Goal: Information Seeking & Learning: Learn about a topic

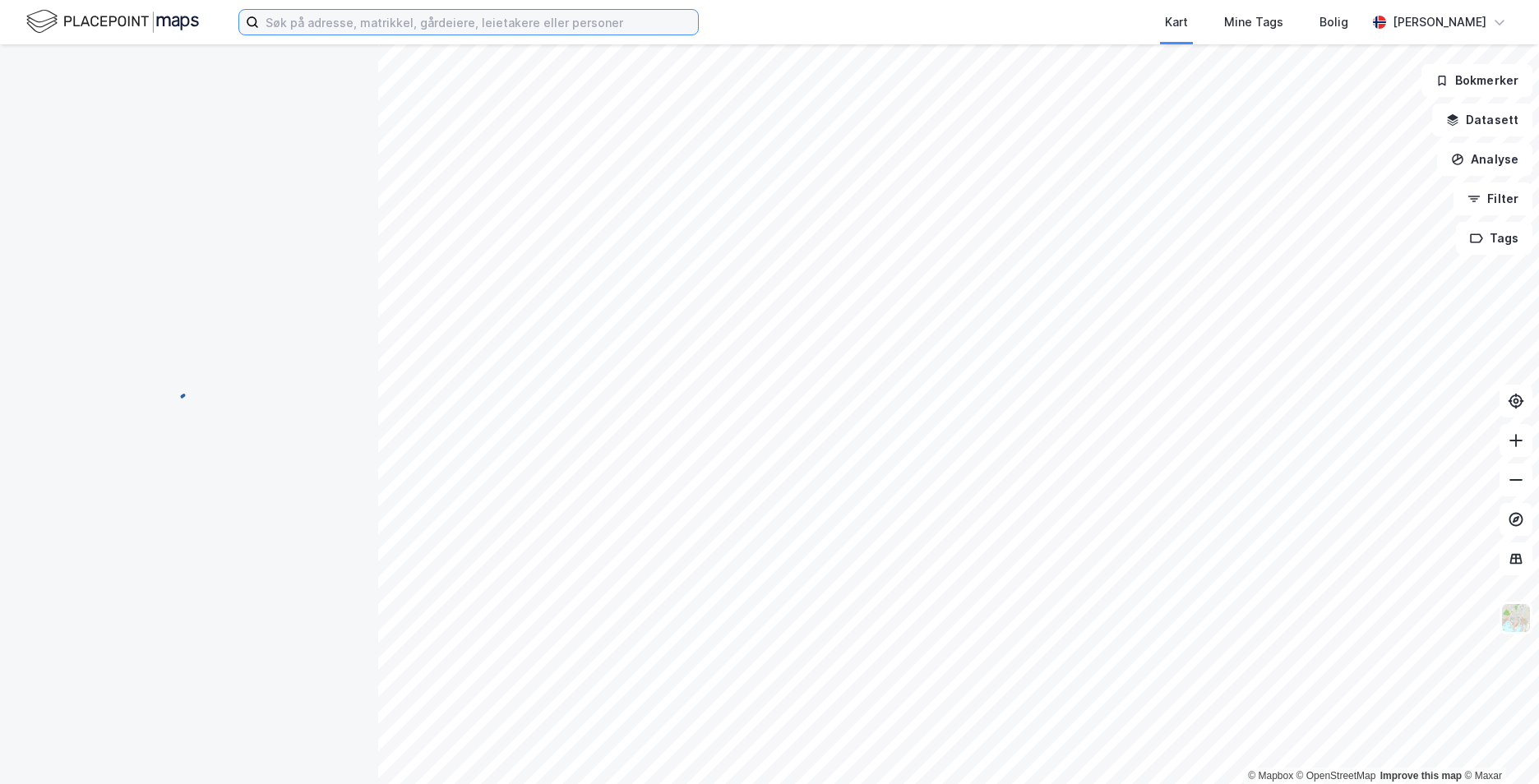
click at [308, 16] on input at bounding box center [478, 22] width 439 height 25
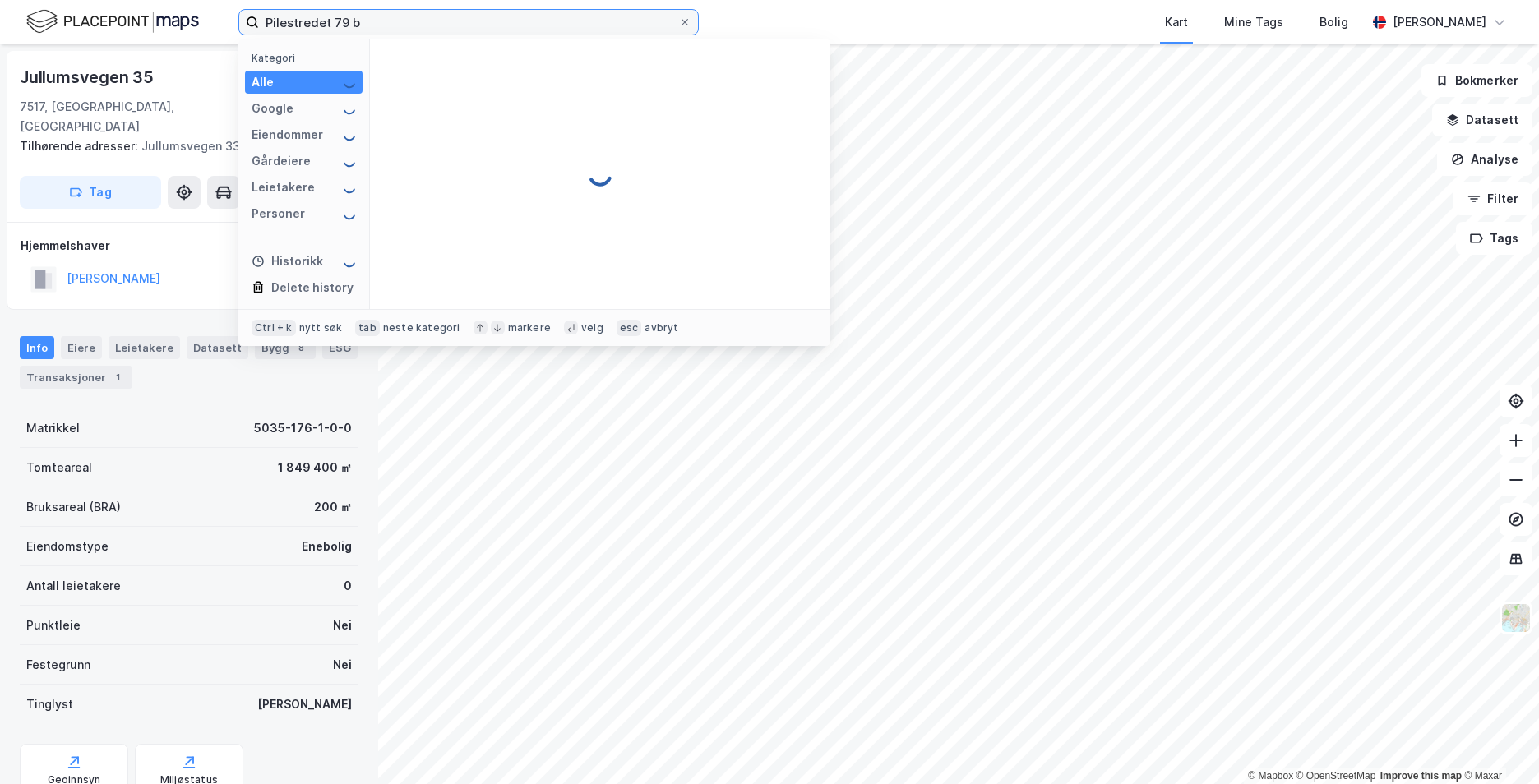
type input "Pilestredet 79 b"
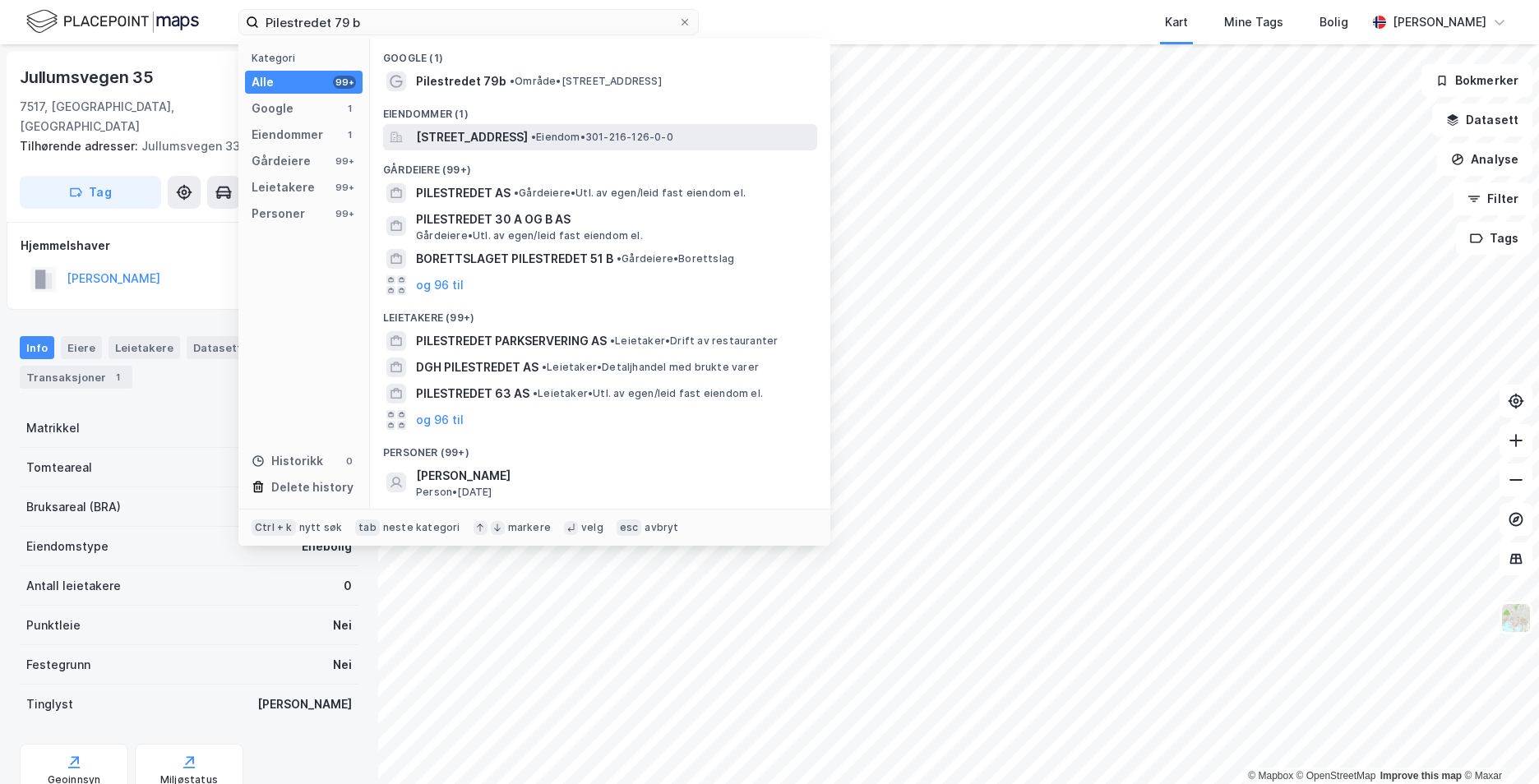
click at [524, 137] on span "[STREET_ADDRESS]" at bounding box center [472, 137] width 112 height 20
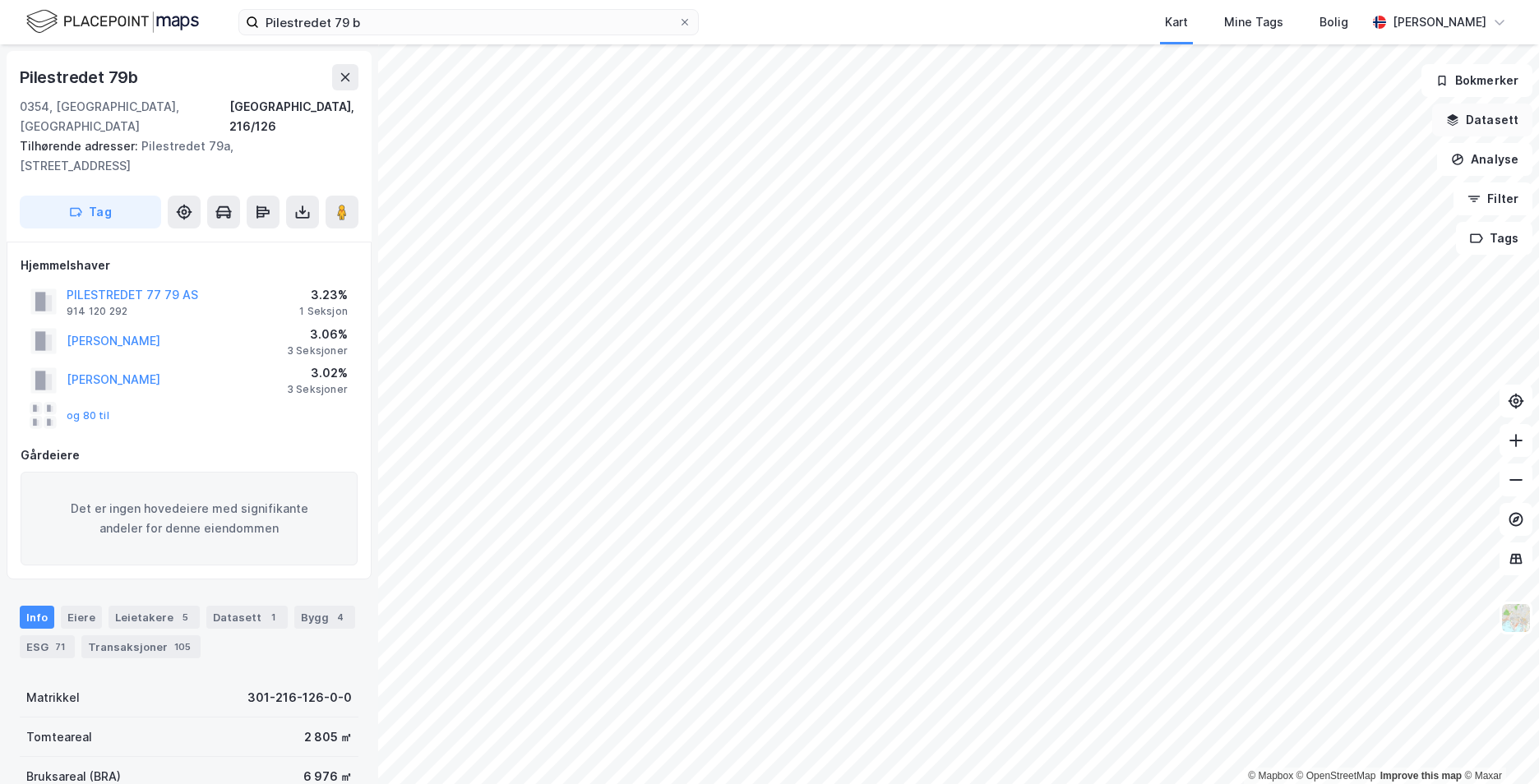
click at [1460, 113] on icon "button" at bounding box center [1453, 120] width 13 height 13
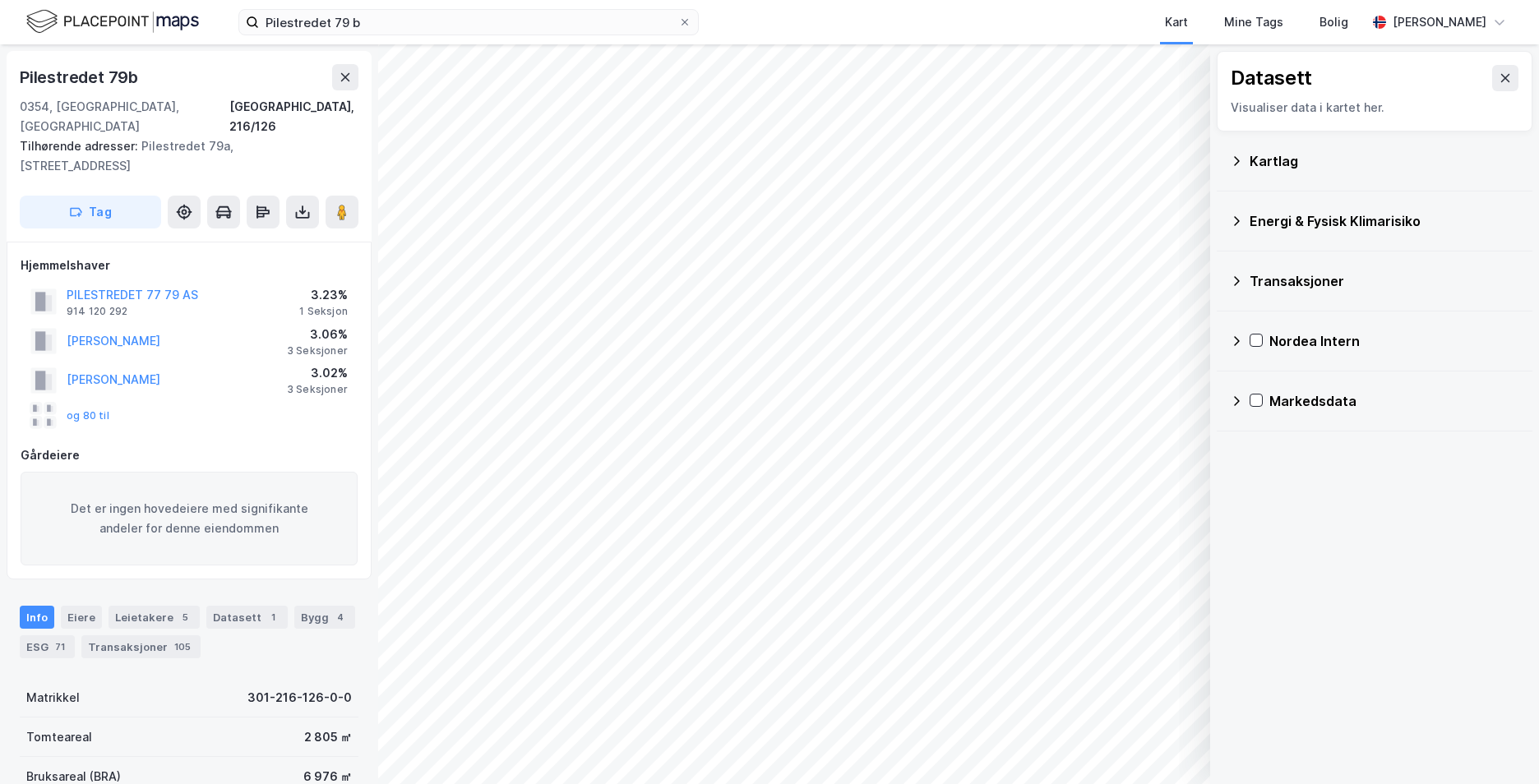
click at [1235, 159] on icon at bounding box center [1237, 161] width 13 height 13
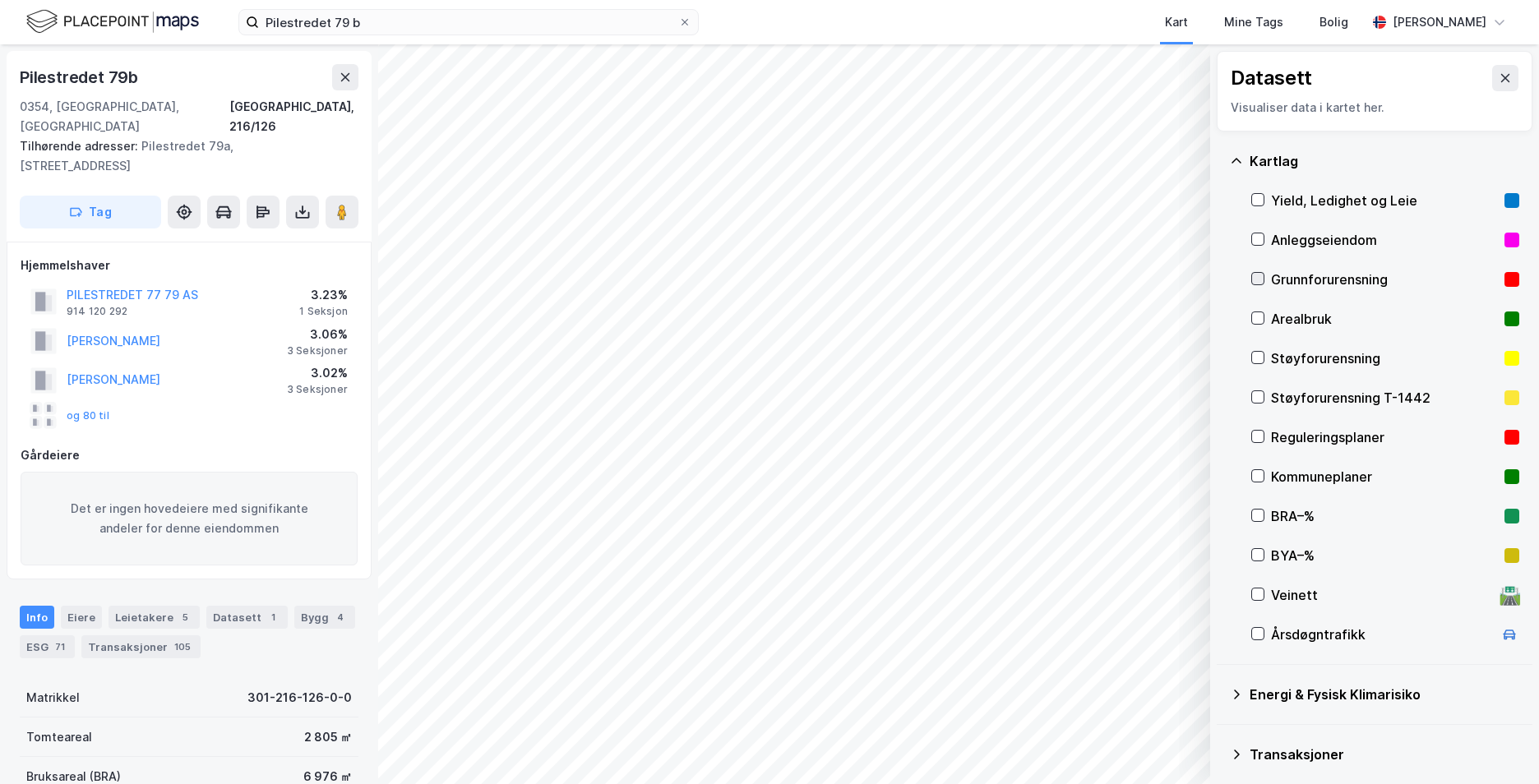
click at [1257, 276] on icon at bounding box center [1259, 279] width 12 height 12
click at [1233, 158] on icon at bounding box center [1237, 161] width 13 height 13
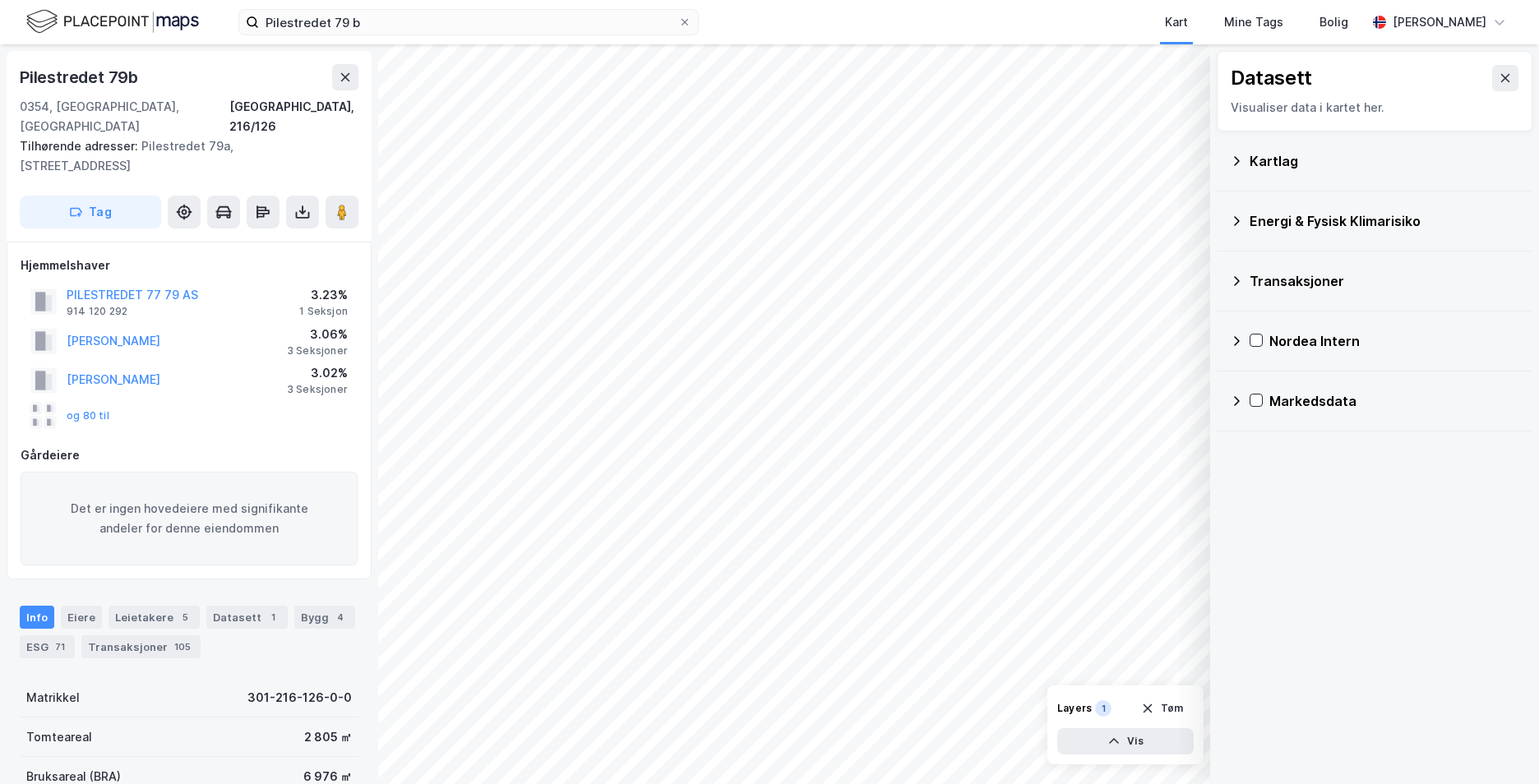
click at [1235, 218] on icon at bounding box center [1237, 221] width 13 height 13
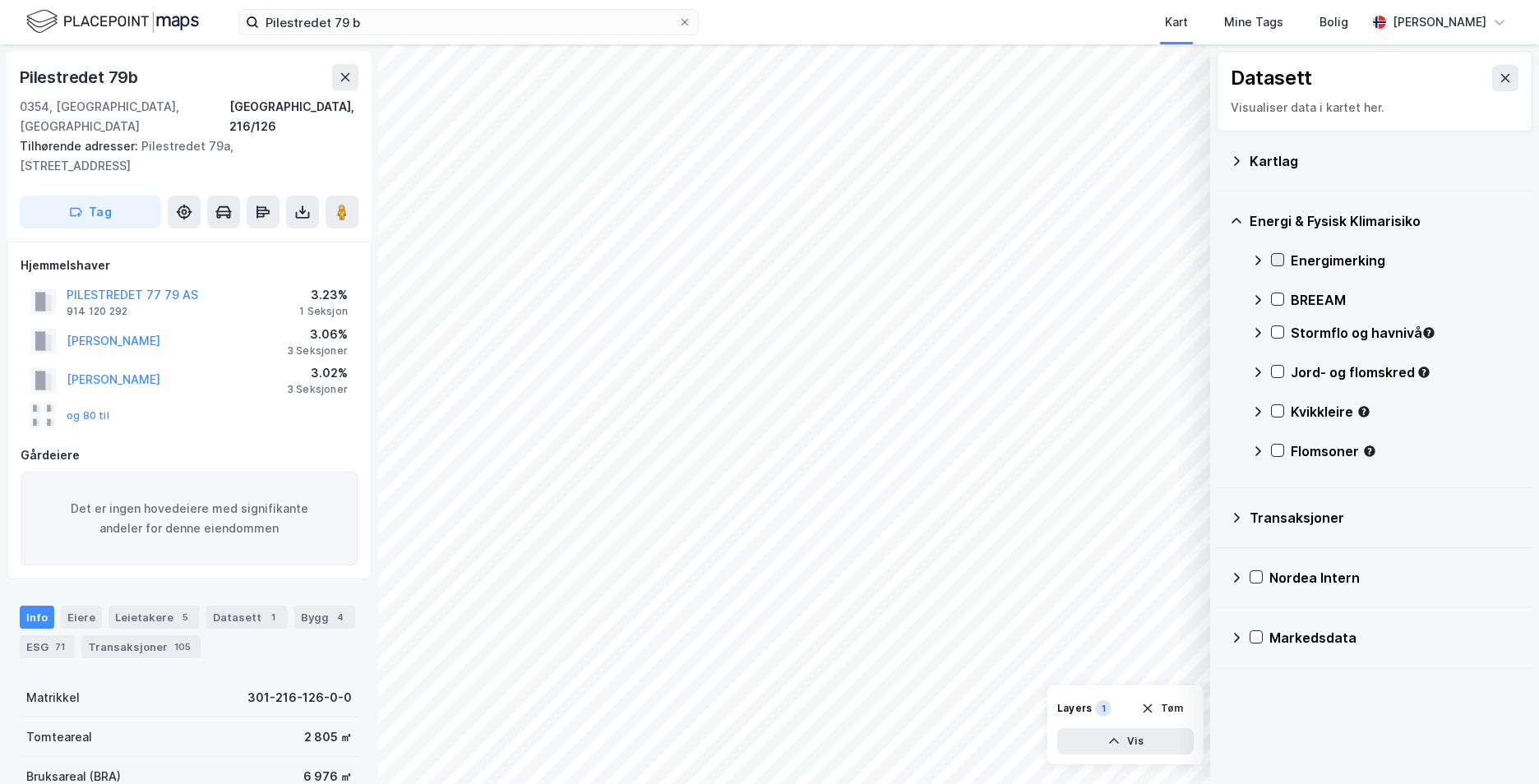
click at [1278, 259] on icon at bounding box center [1278, 260] width 12 height 12
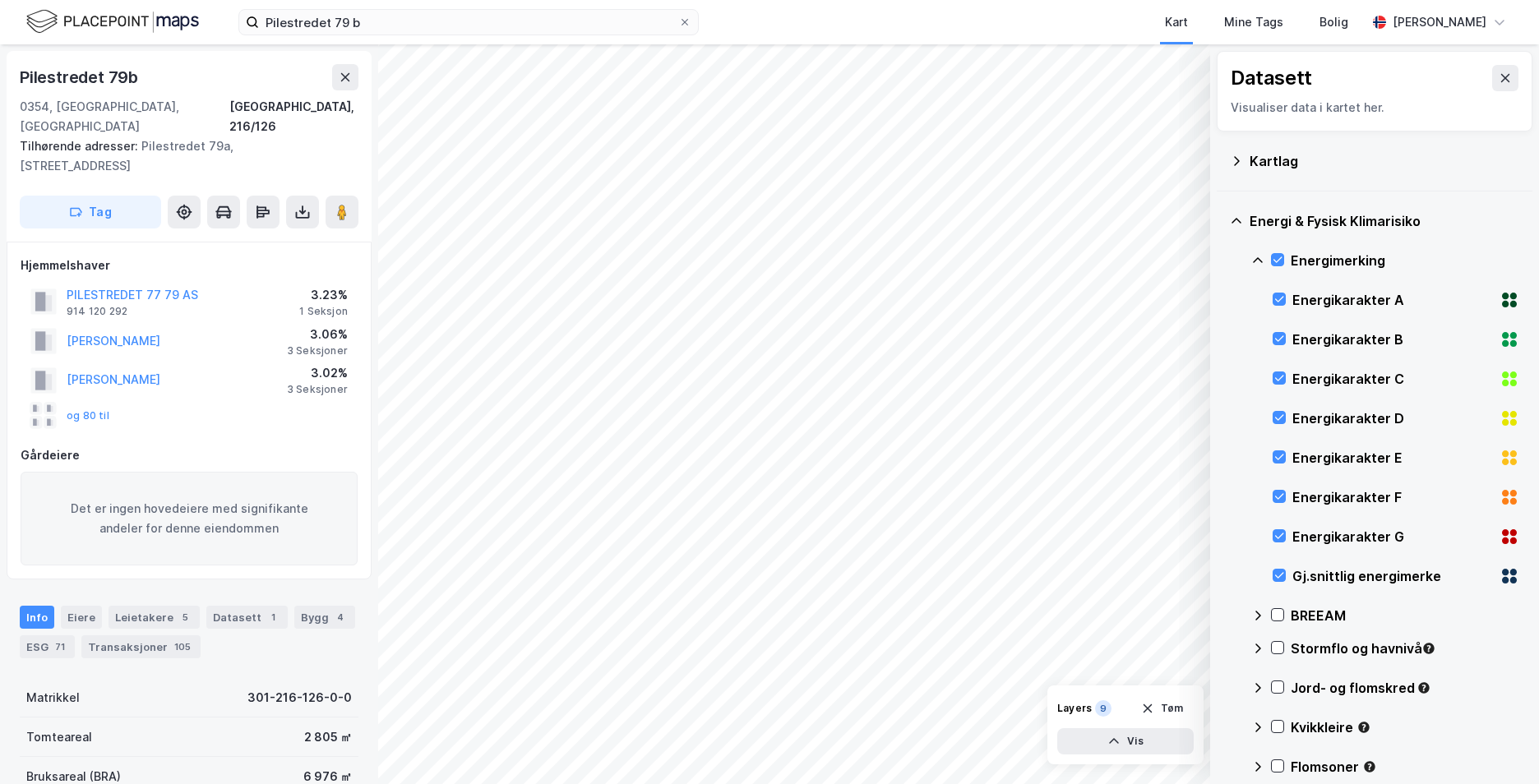
click at [1258, 254] on icon at bounding box center [1259, 261] width 13 height 13
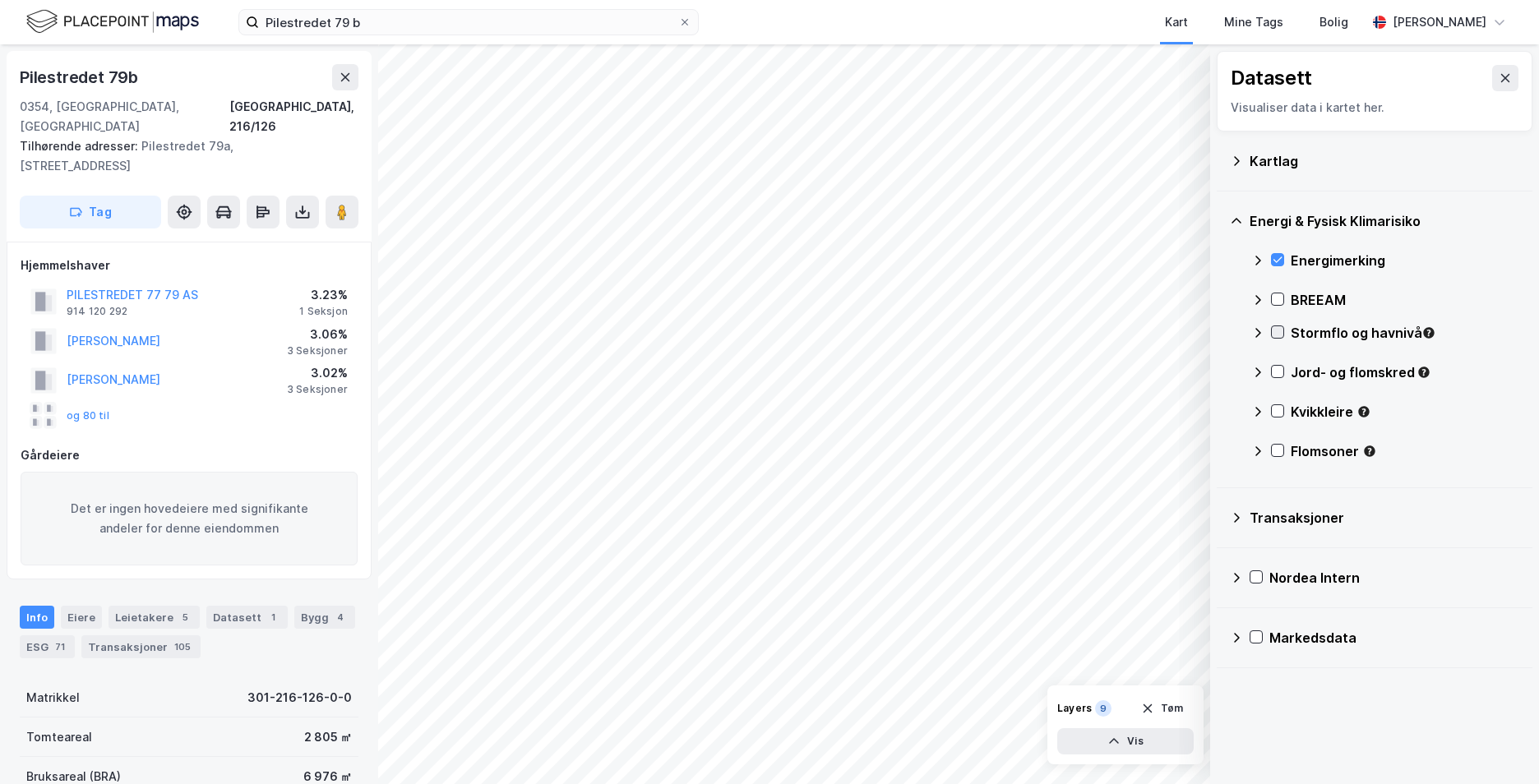
click at [1273, 332] on icon at bounding box center [1278, 332] width 12 height 12
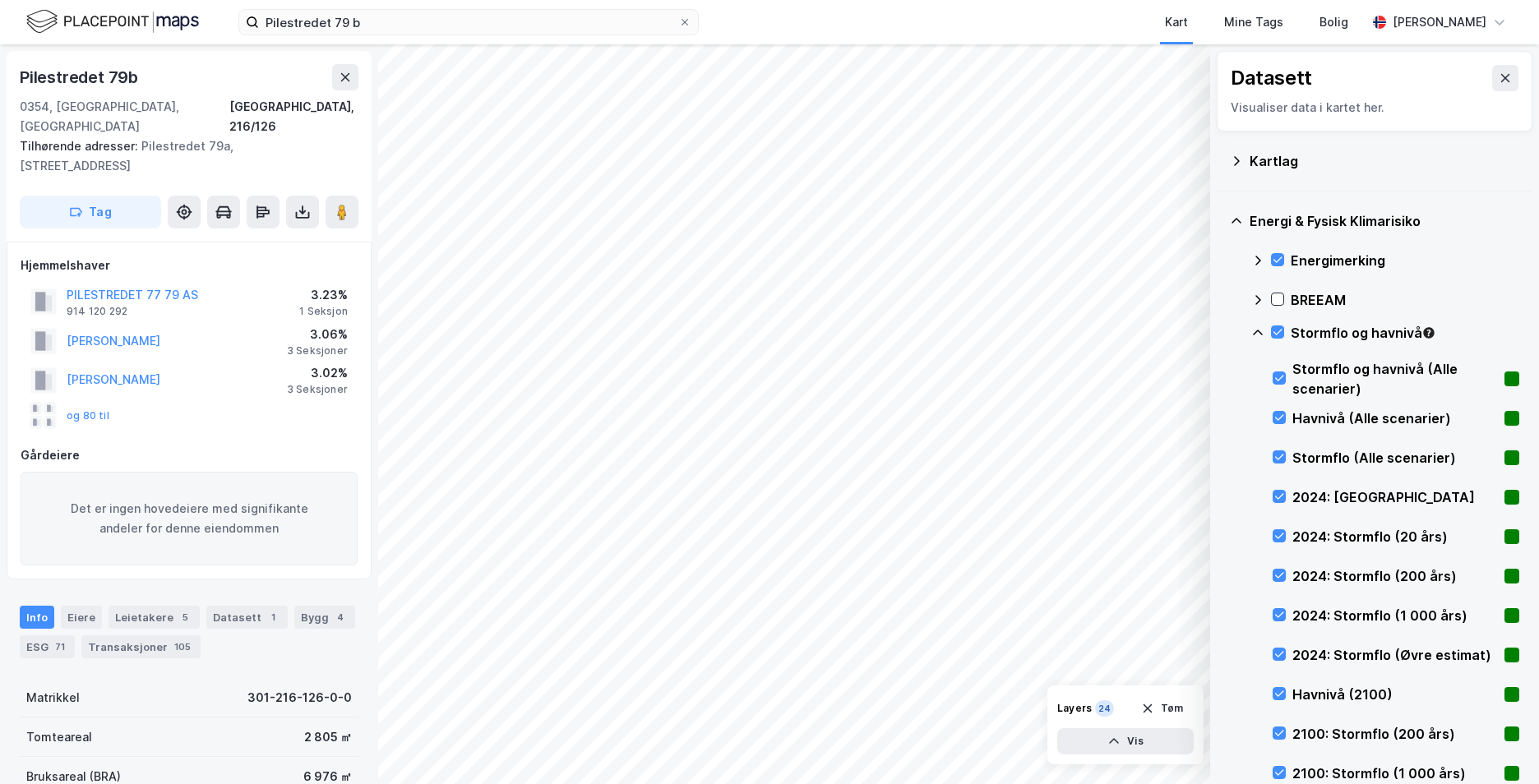
click at [1261, 329] on icon at bounding box center [1259, 333] width 13 height 13
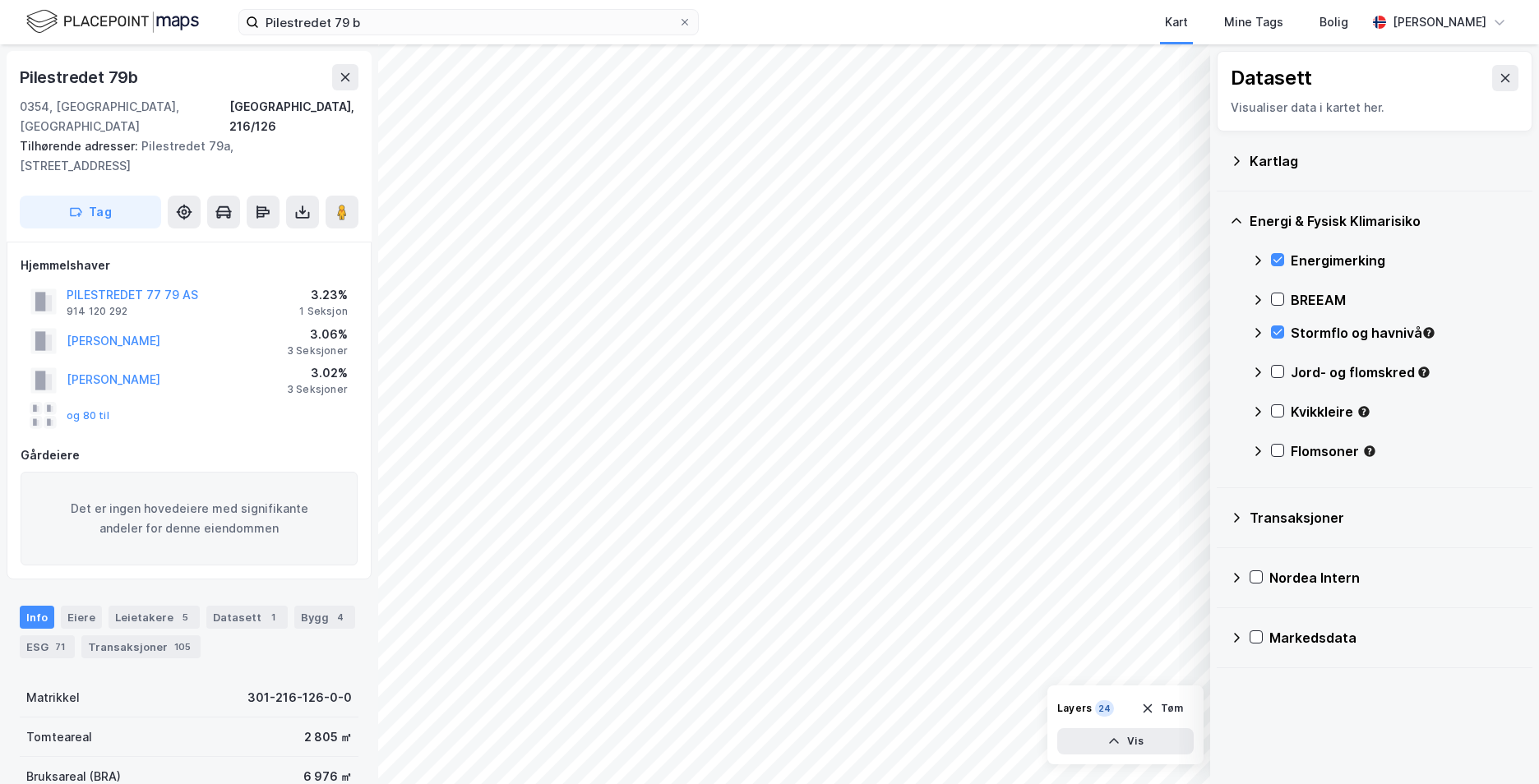
click at [1270, 368] on div "Jord- og flomskred" at bounding box center [1386, 379] width 268 height 40
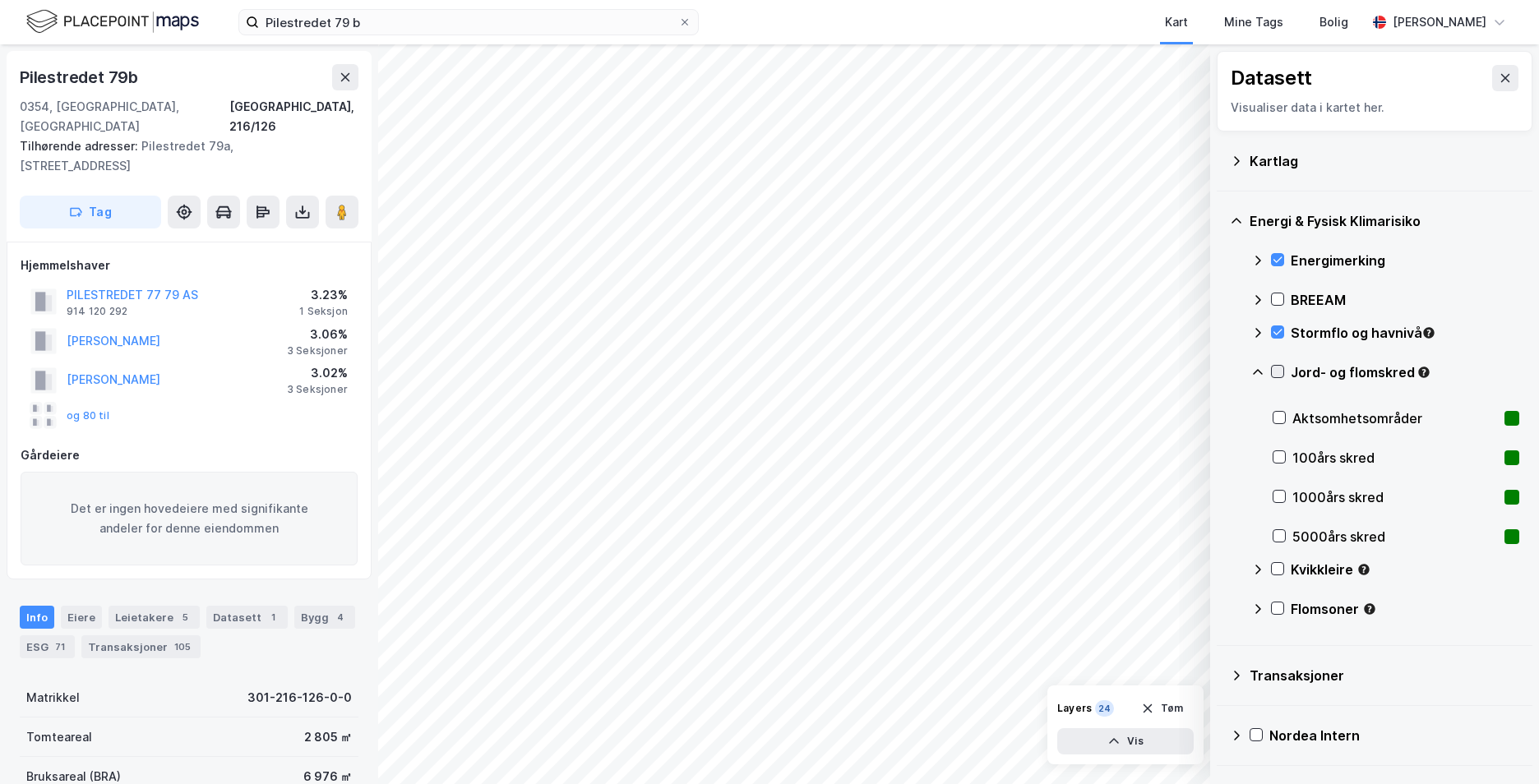
click at [1279, 367] on icon at bounding box center [1278, 371] width 12 height 12
click at [1254, 369] on icon at bounding box center [1259, 372] width 13 height 13
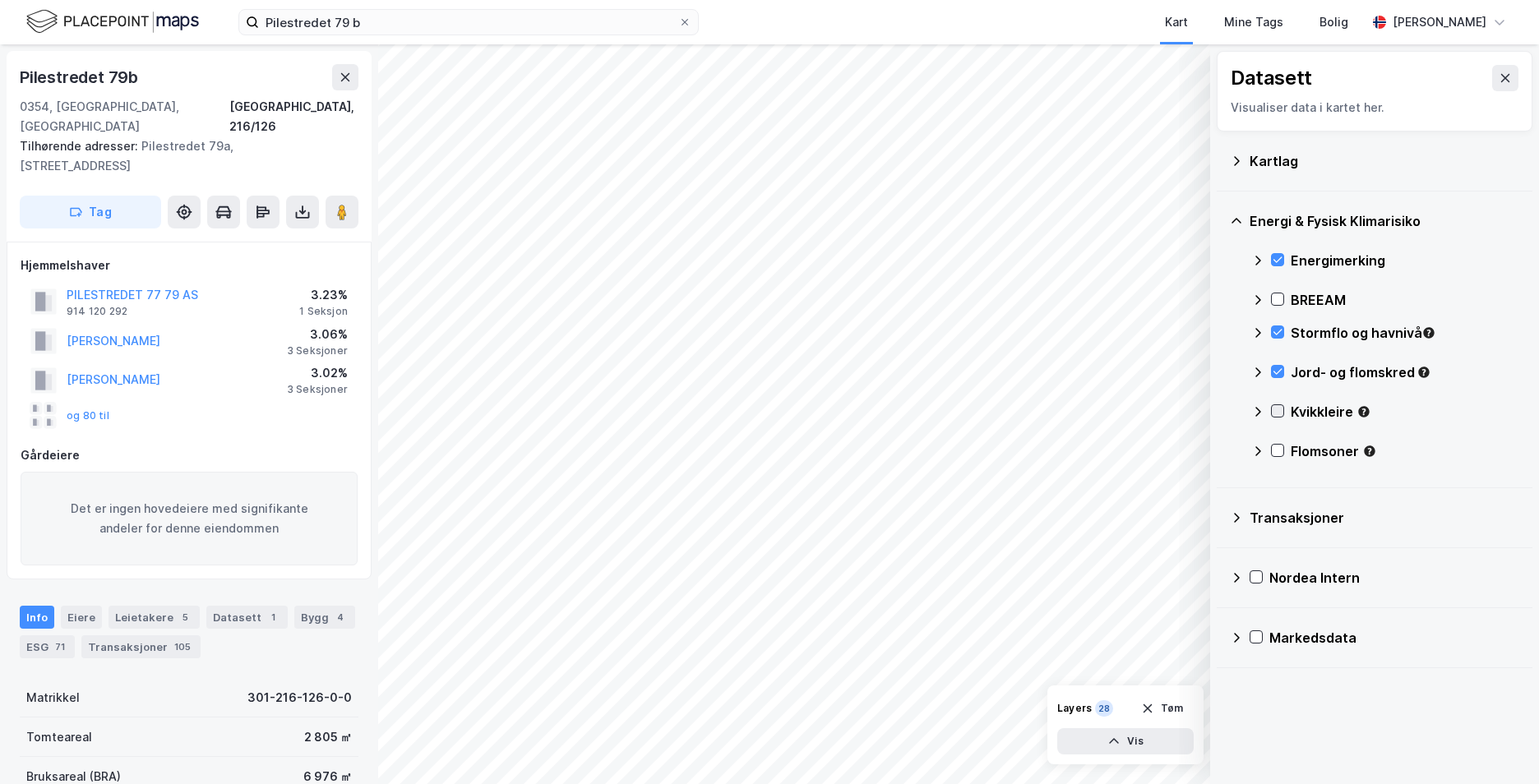
click at [1277, 413] on icon at bounding box center [1278, 411] width 12 height 12
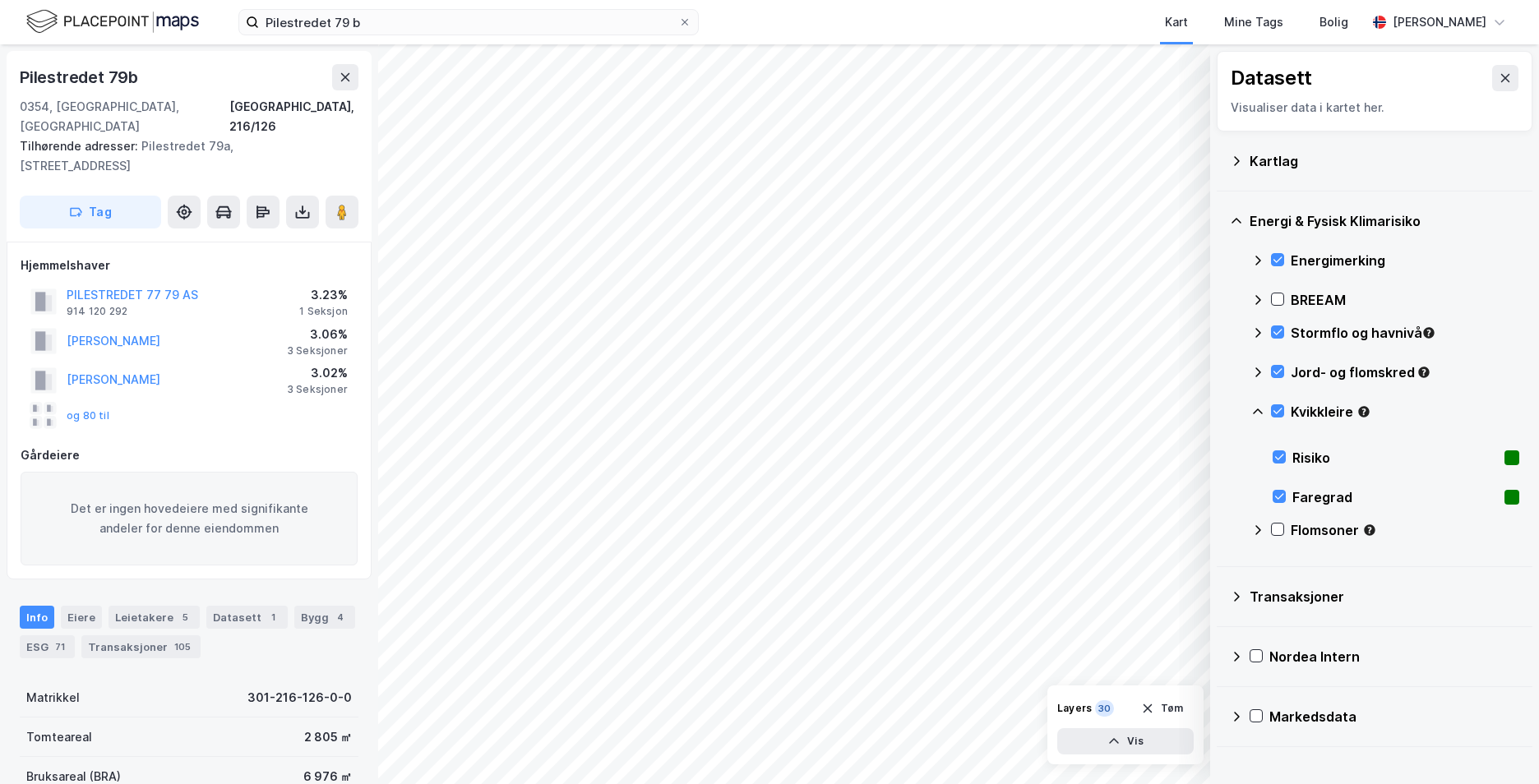
click at [1260, 407] on icon at bounding box center [1259, 412] width 13 height 13
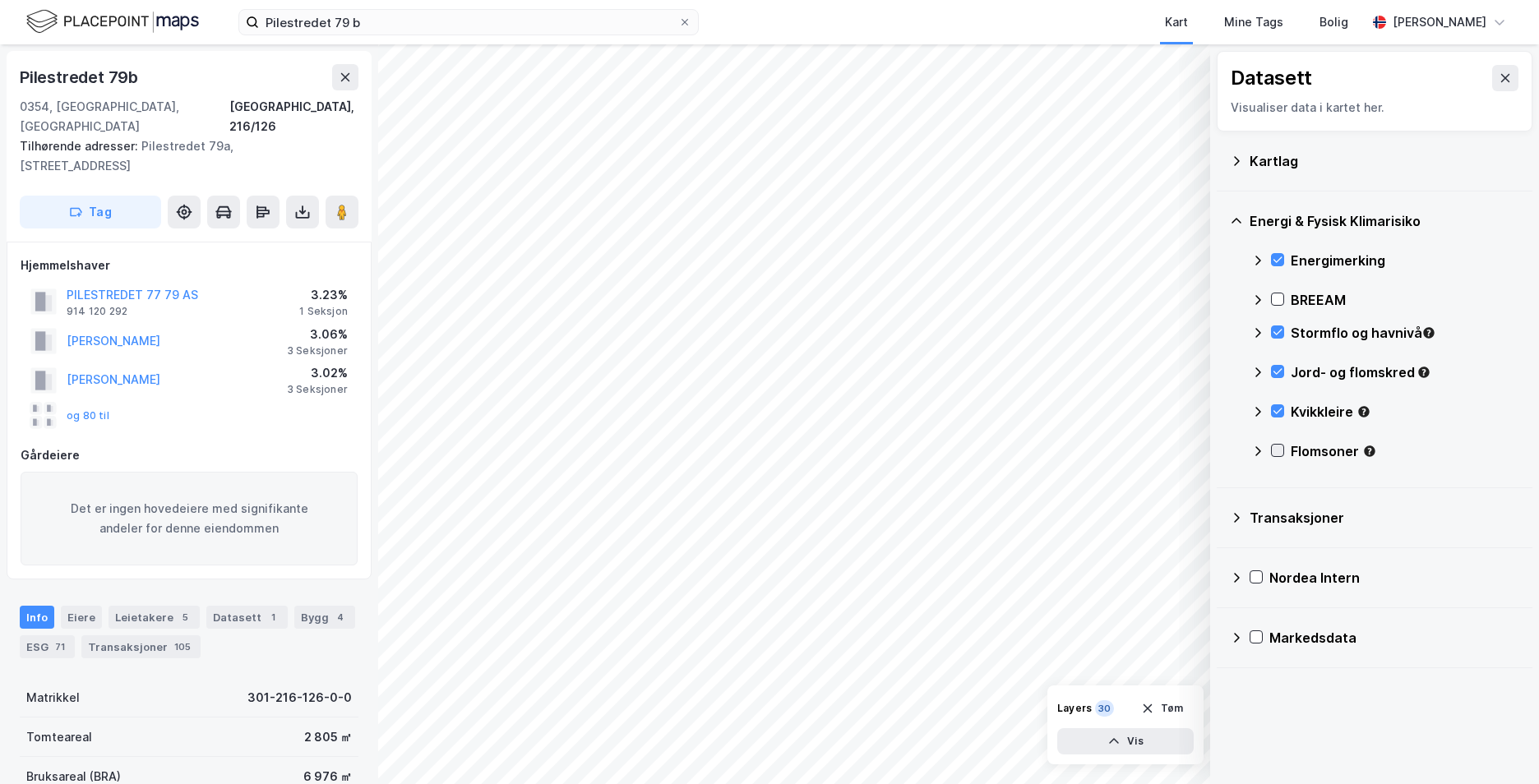
click at [1274, 451] on icon at bounding box center [1278, 451] width 9 height 6
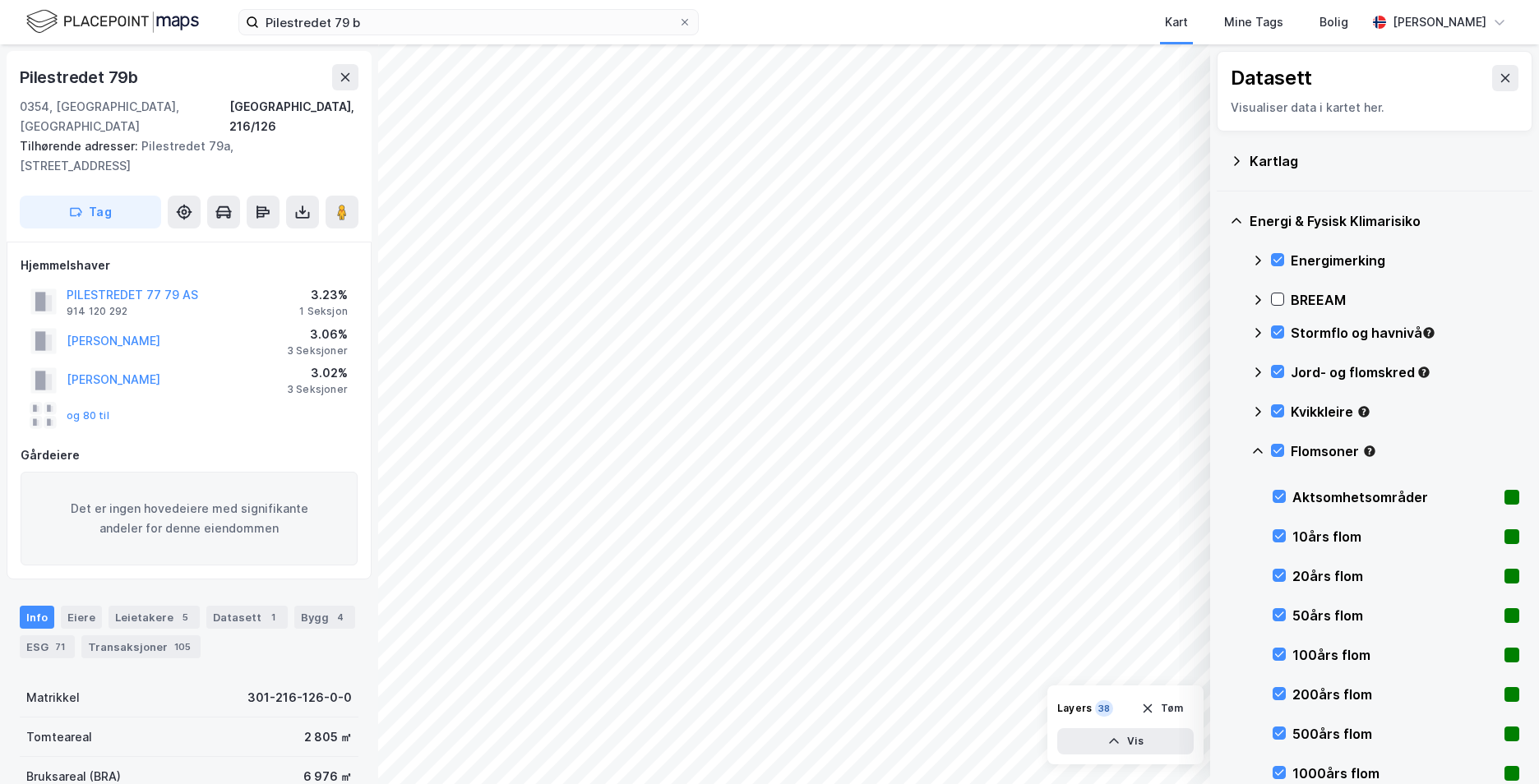
click at [1263, 452] on icon at bounding box center [1259, 452] width 13 height 13
